Goal: Task Accomplishment & Management: Complete application form

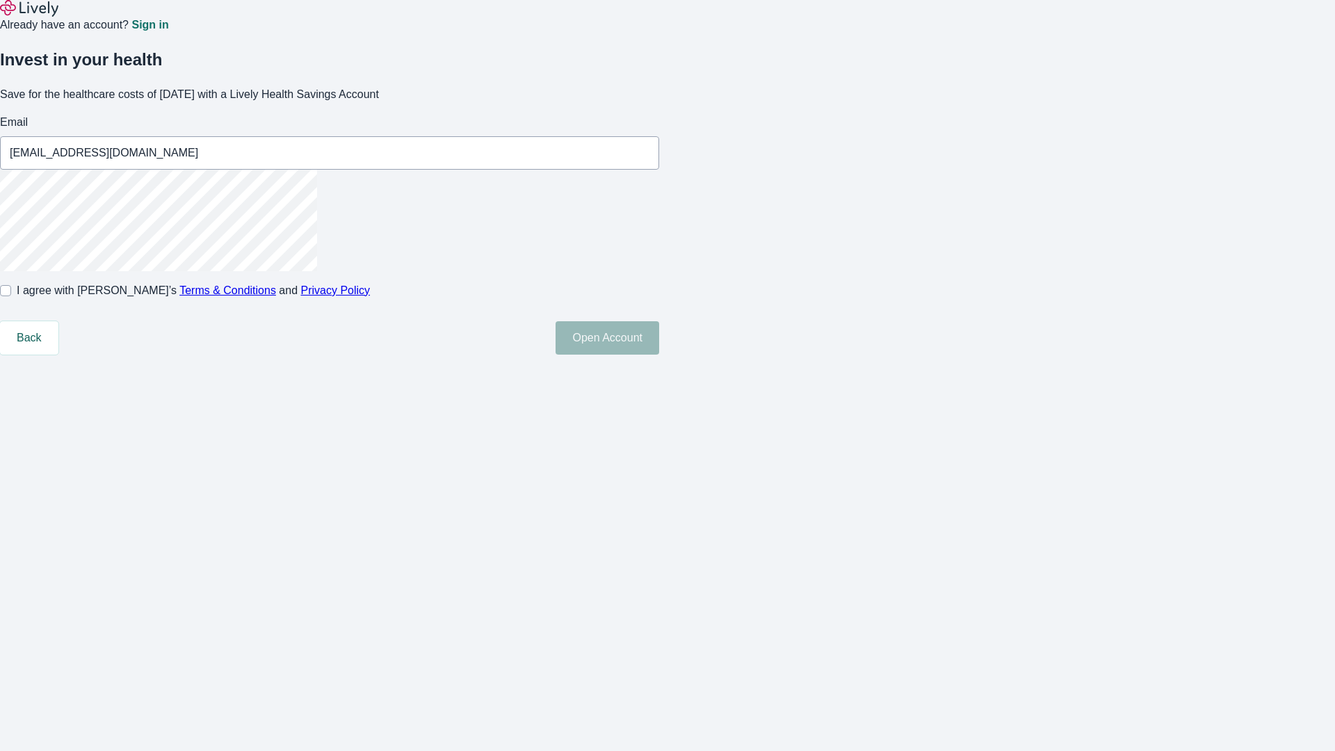
click at [11, 296] on input "I agree with Lively’s Terms & Conditions and Privacy Policy" at bounding box center [5, 290] width 11 height 11
checkbox input "true"
click at [659, 355] on button "Open Account" at bounding box center [608, 337] width 104 height 33
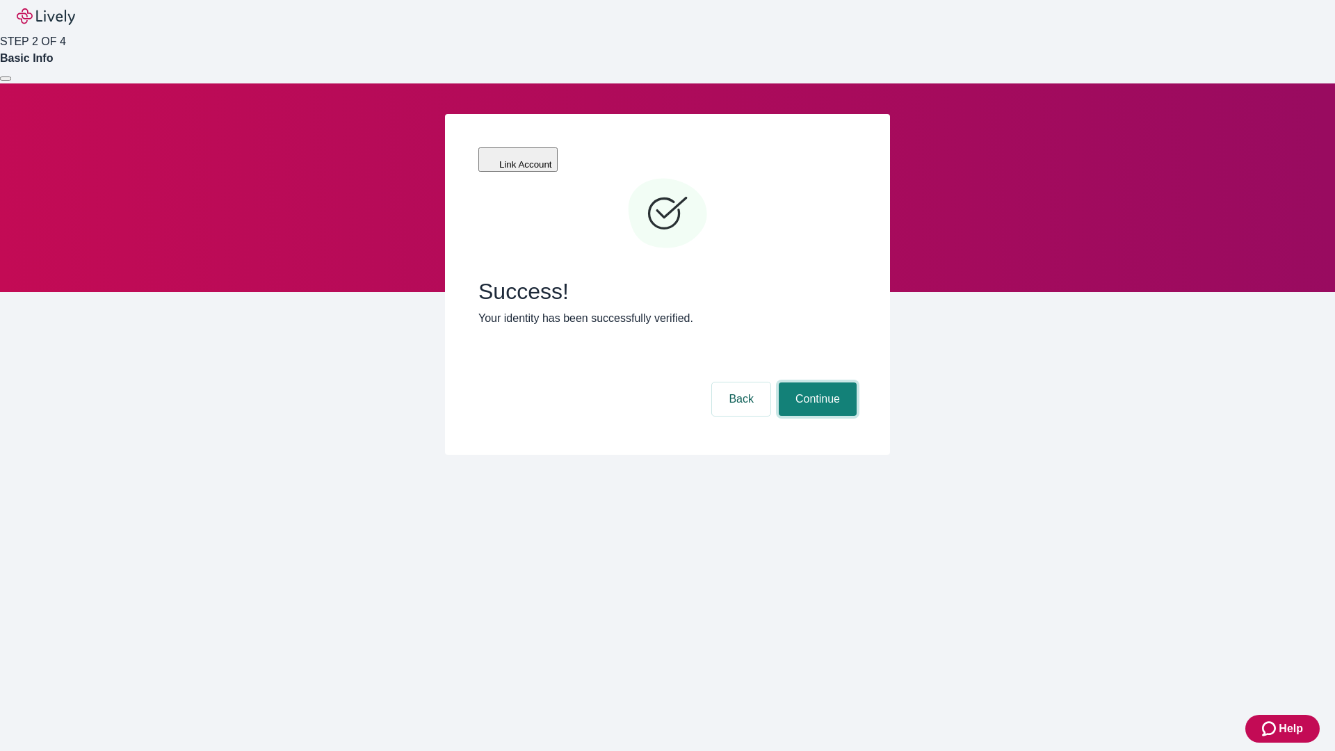
click at [816, 382] on button "Continue" at bounding box center [818, 398] width 78 height 33
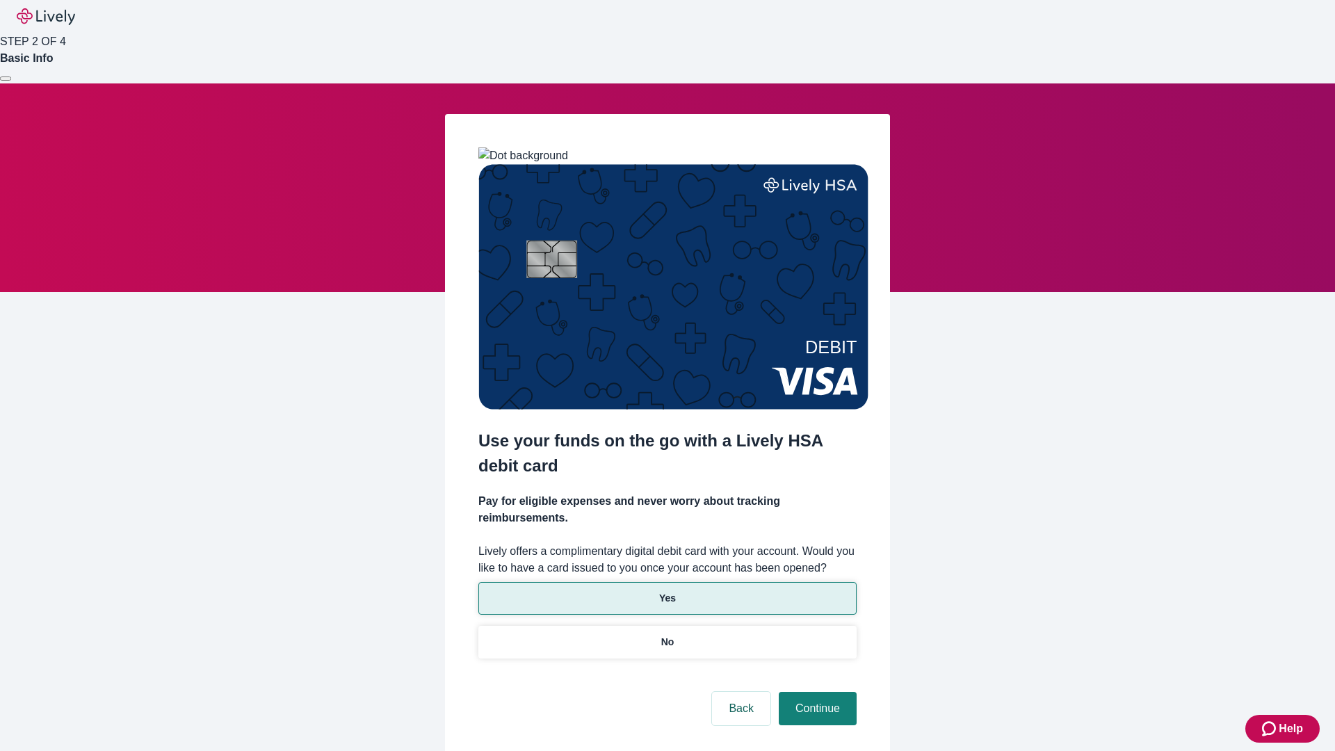
click at [667, 591] on p "Yes" at bounding box center [667, 598] width 17 height 15
click at [816, 692] on button "Continue" at bounding box center [818, 708] width 78 height 33
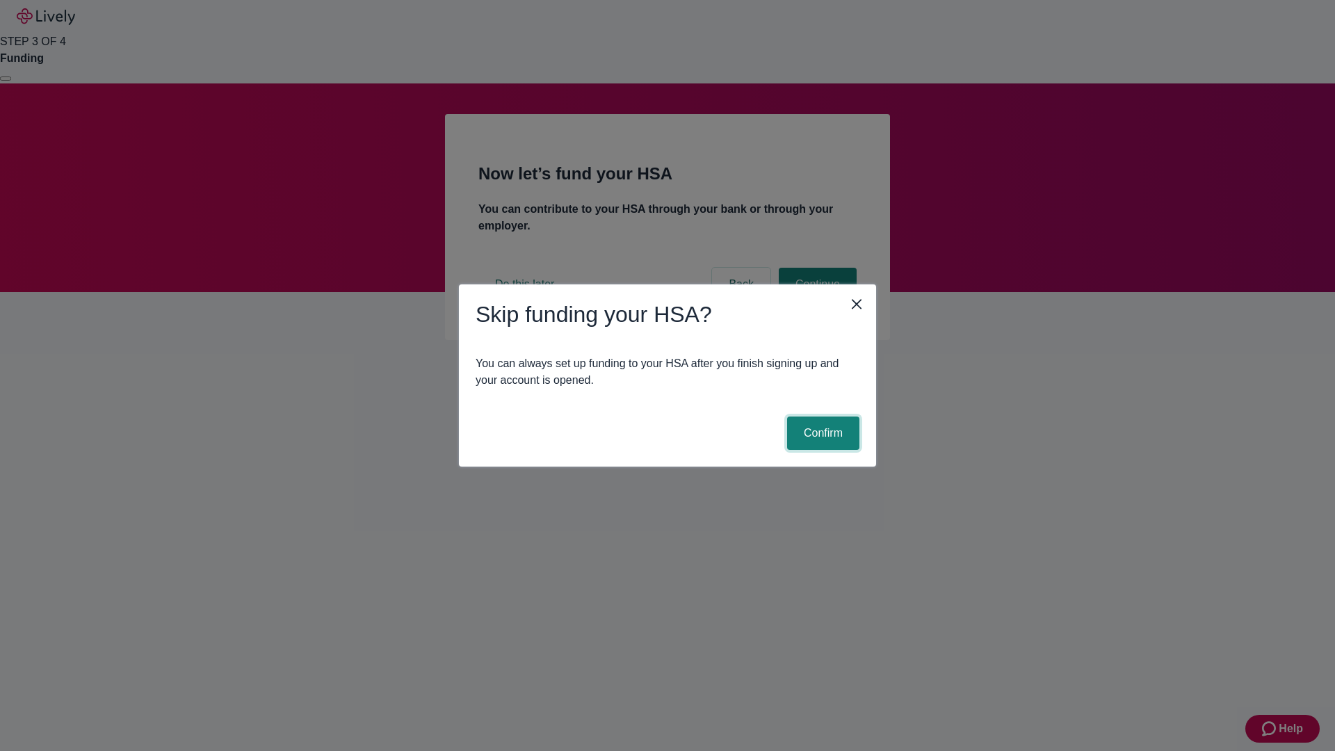
click at [821, 433] on button "Confirm" at bounding box center [823, 433] width 72 height 33
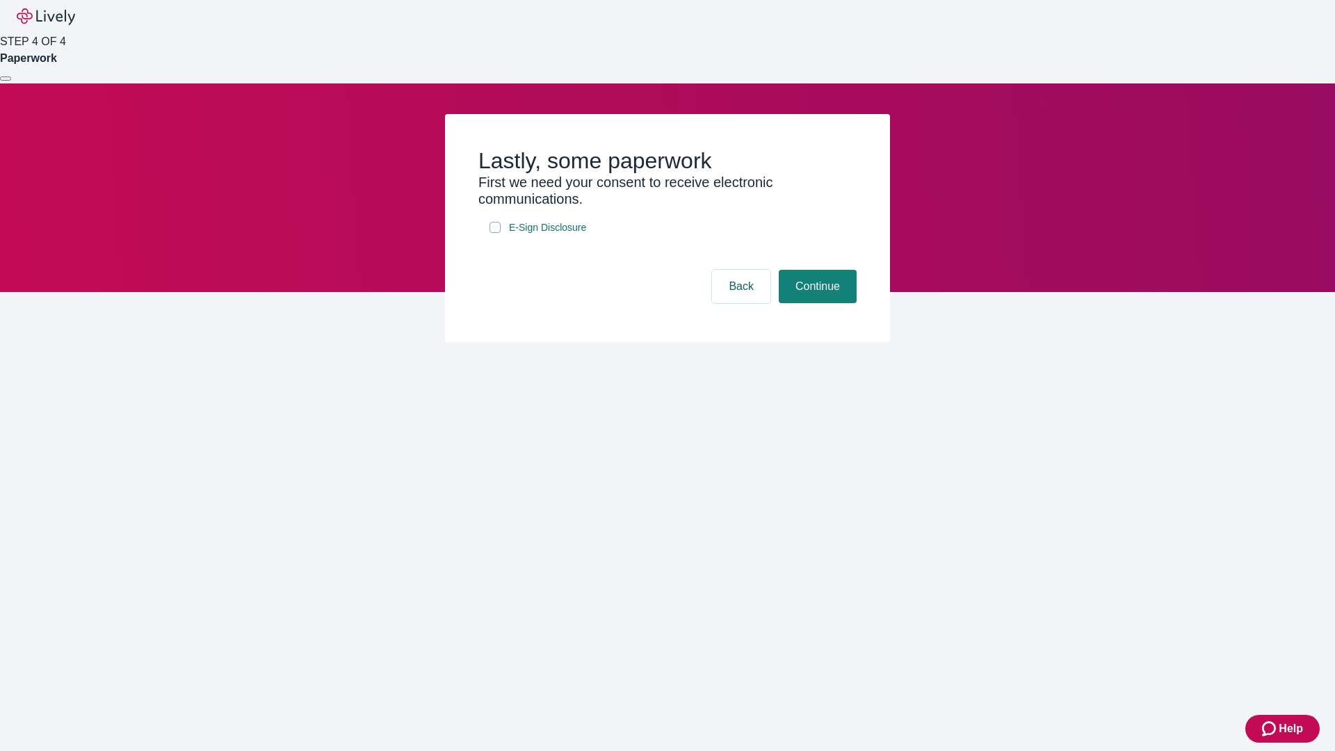
click at [495, 233] on input "E-Sign Disclosure" at bounding box center [495, 227] width 11 height 11
checkbox input "true"
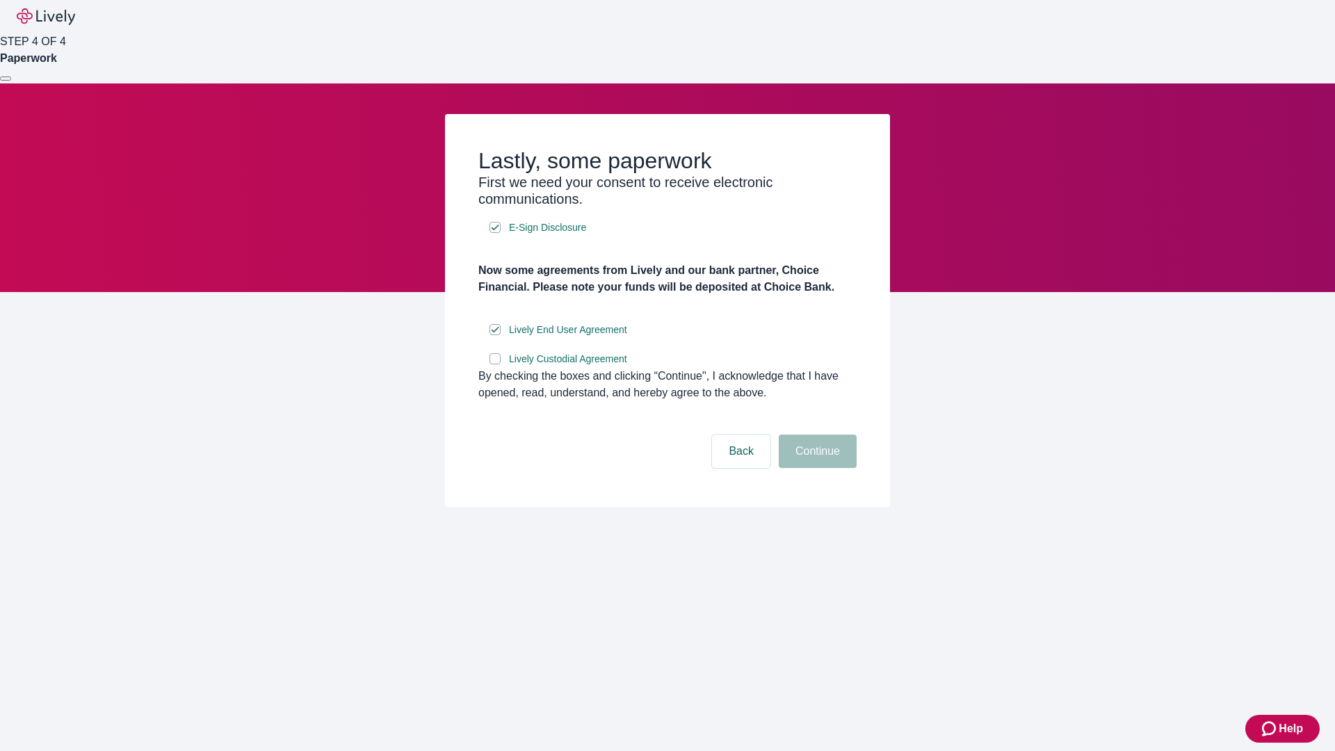
click at [495, 364] on input "Lively Custodial Agreement" at bounding box center [495, 358] width 11 height 11
checkbox input "true"
click at [816, 468] on button "Continue" at bounding box center [818, 451] width 78 height 33
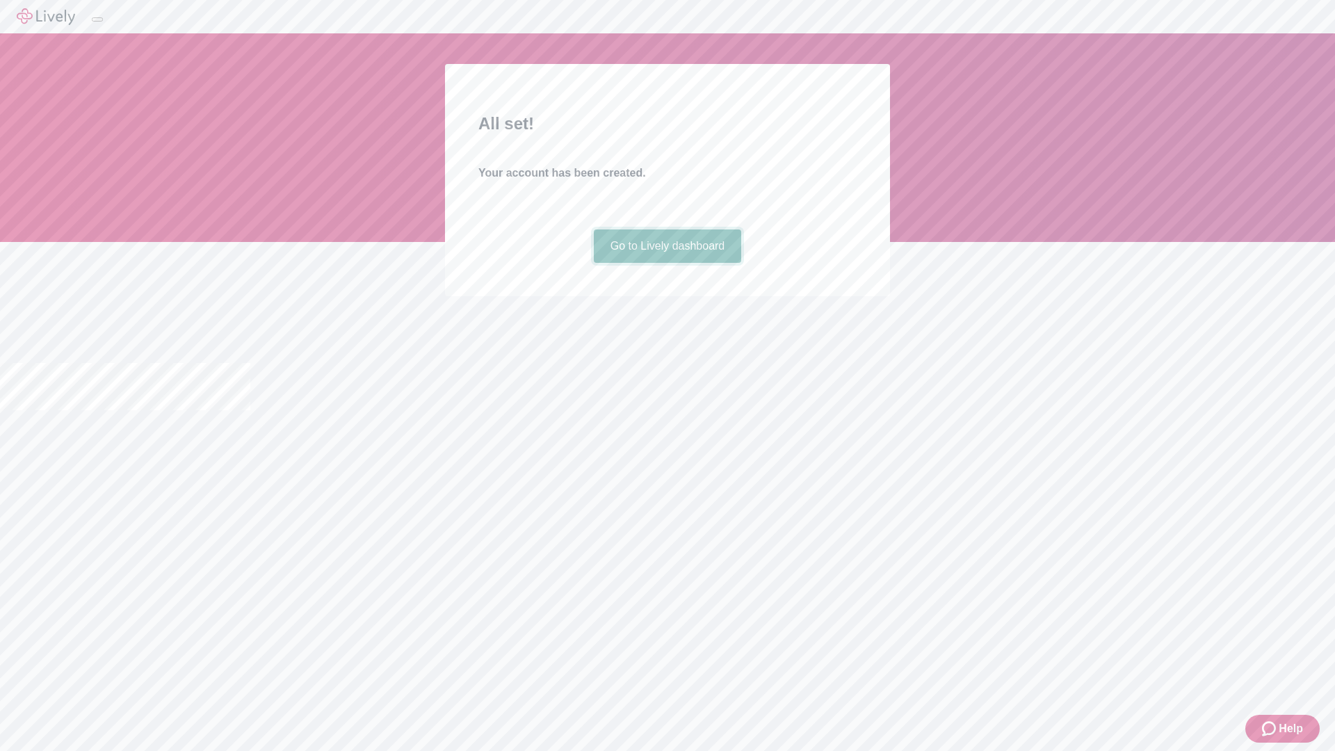
click at [667, 263] on link "Go to Lively dashboard" at bounding box center [668, 245] width 148 height 33
